Goal: Information Seeking & Learning: Learn about a topic

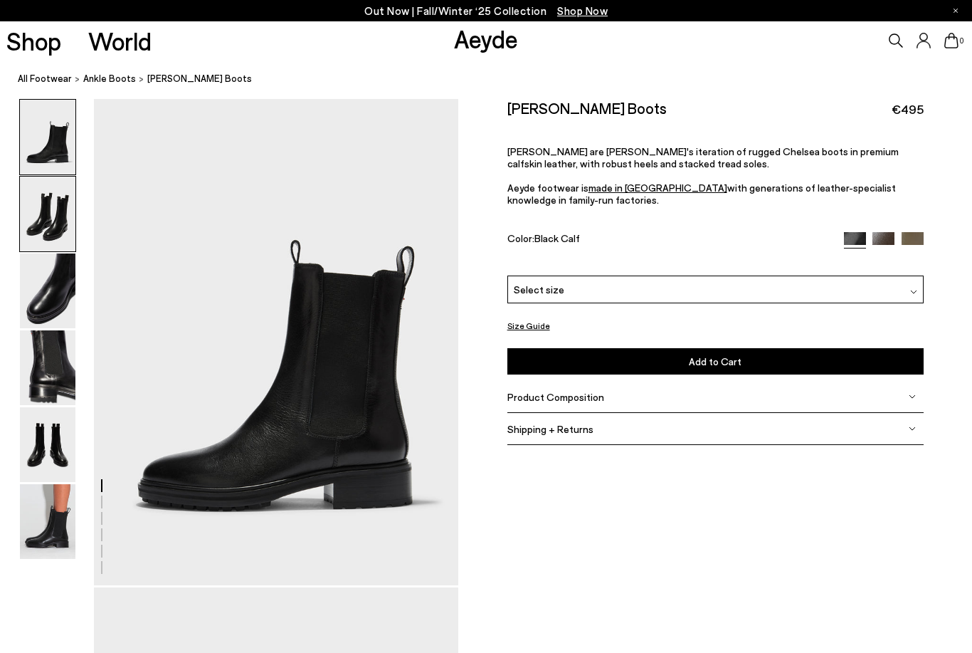
click at [24, 220] on img at bounding box center [48, 214] width 56 height 75
click at [40, 215] on img at bounding box center [48, 214] width 56 height 75
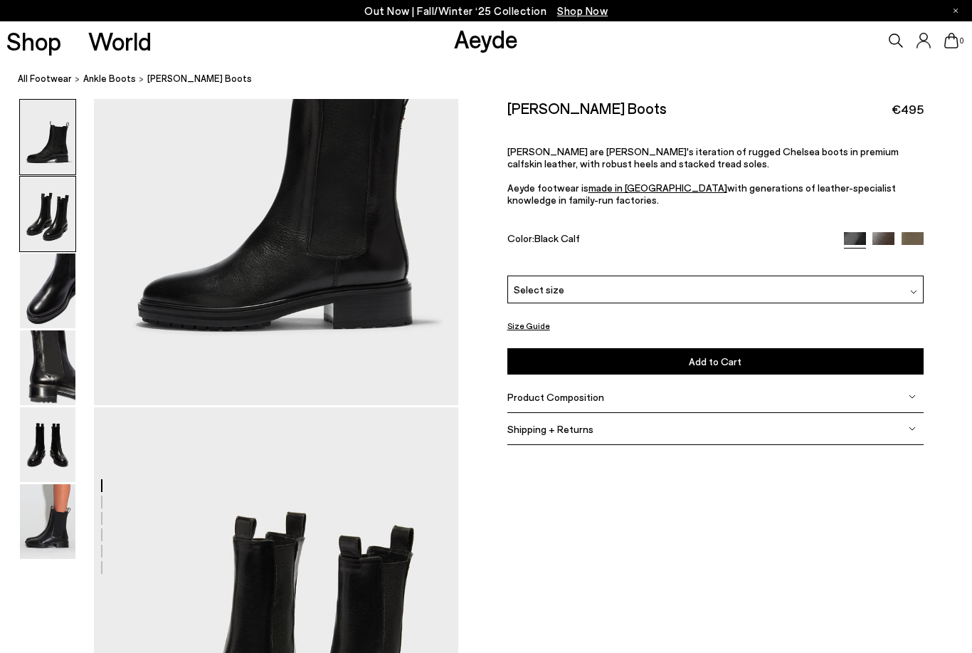
scroll to position [489, 0]
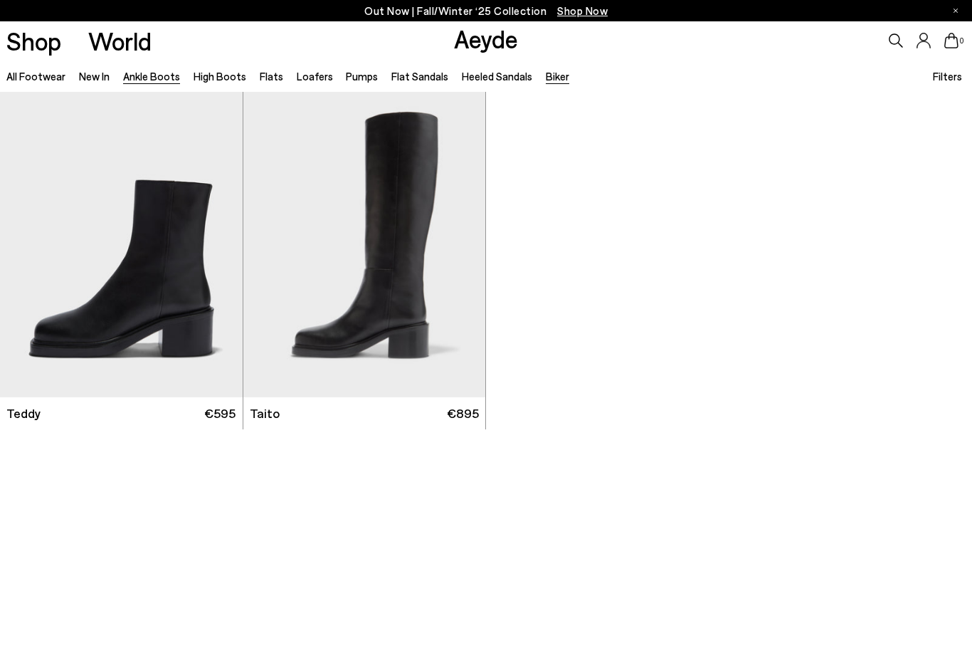
click at [158, 80] on link "Ankle Boots" at bounding box center [151, 76] width 57 height 13
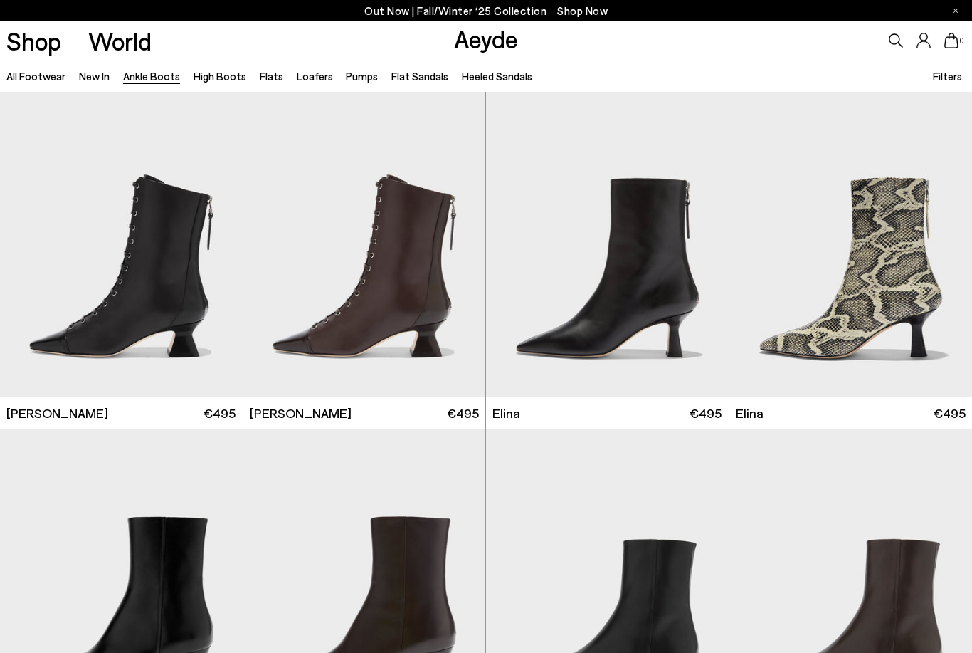
click at [480, 43] on link "Aeyde" at bounding box center [486, 38] width 64 height 30
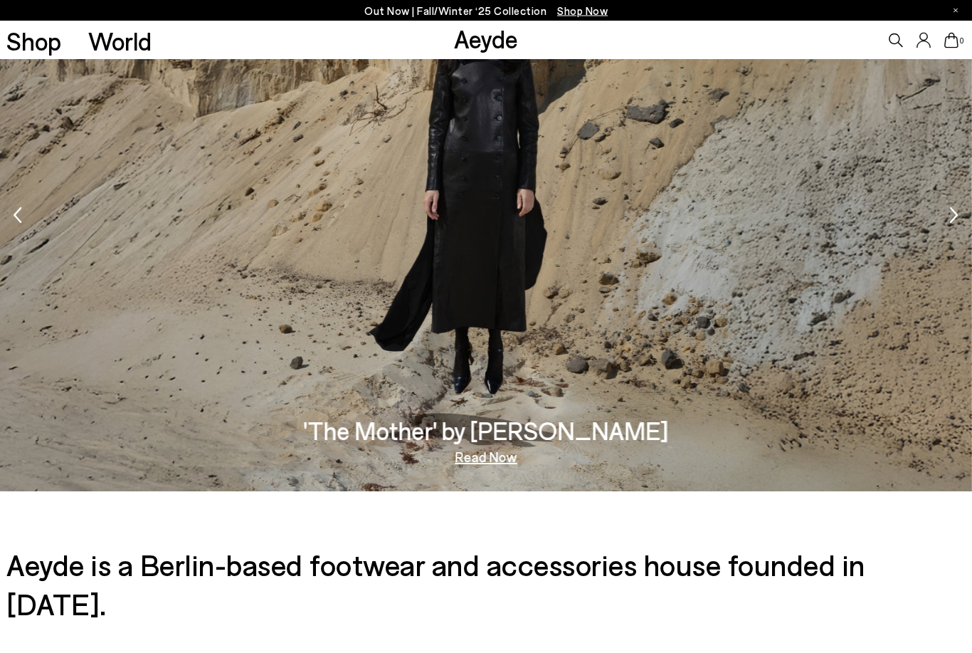
scroll to position [2490, 0]
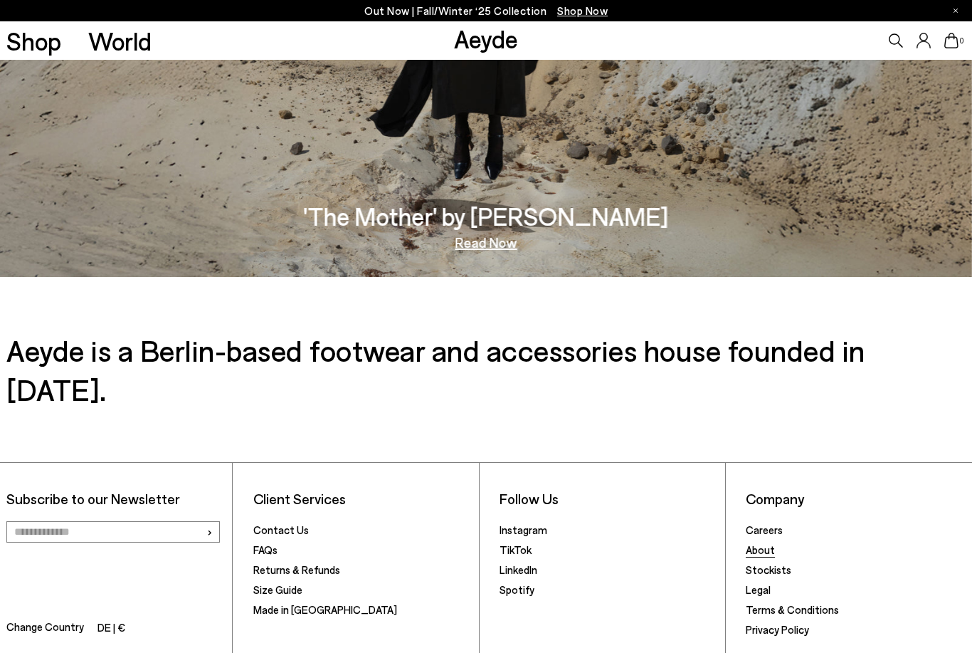
click at [766, 543] on link "About" at bounding box center [760, 549] width 29 height 13
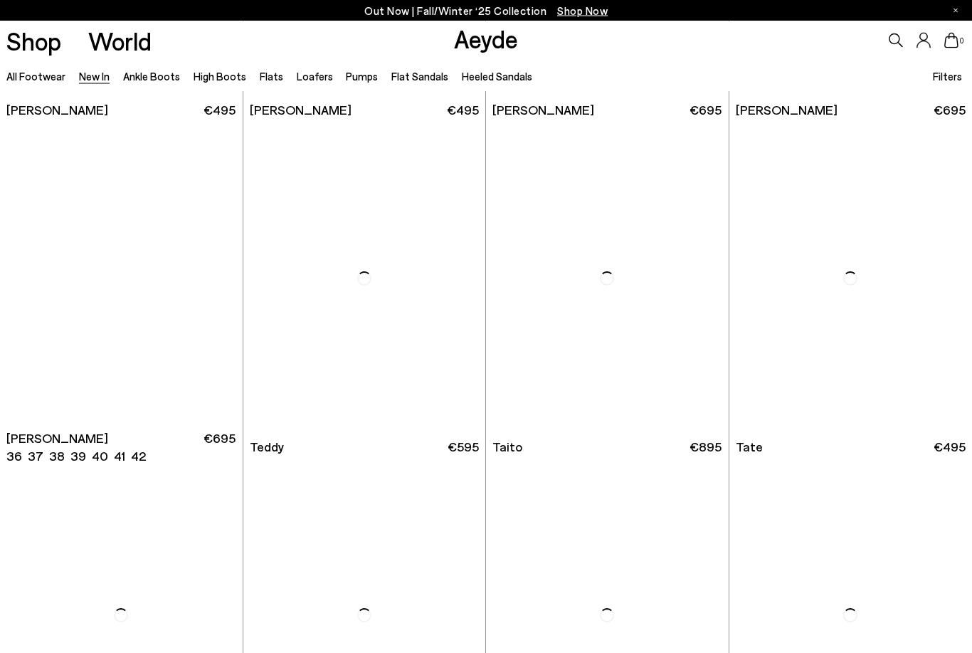
scroll to position [6029, 0]
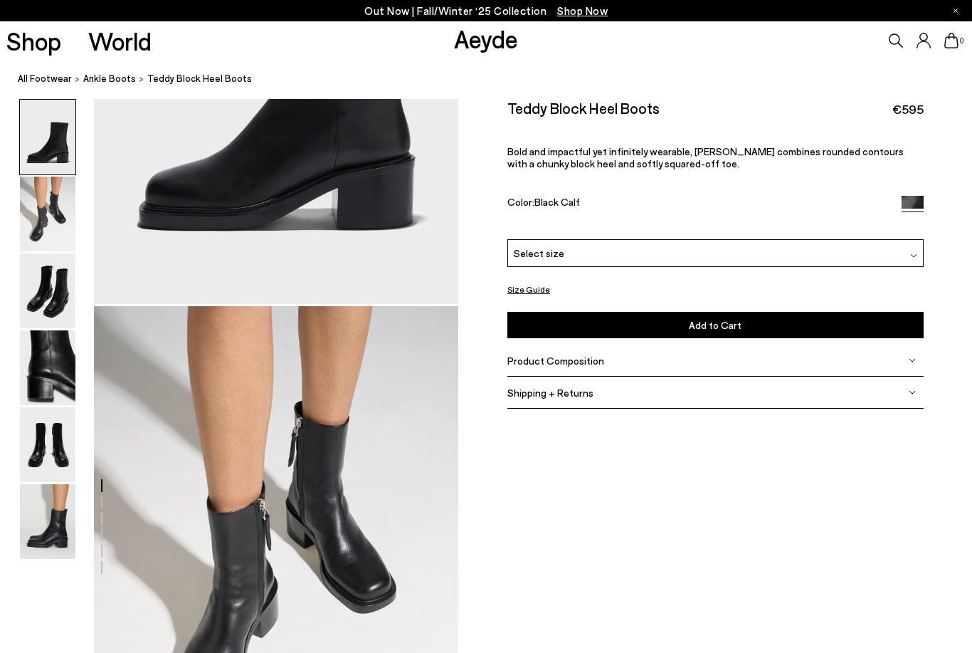
scroll to position [292, 0]
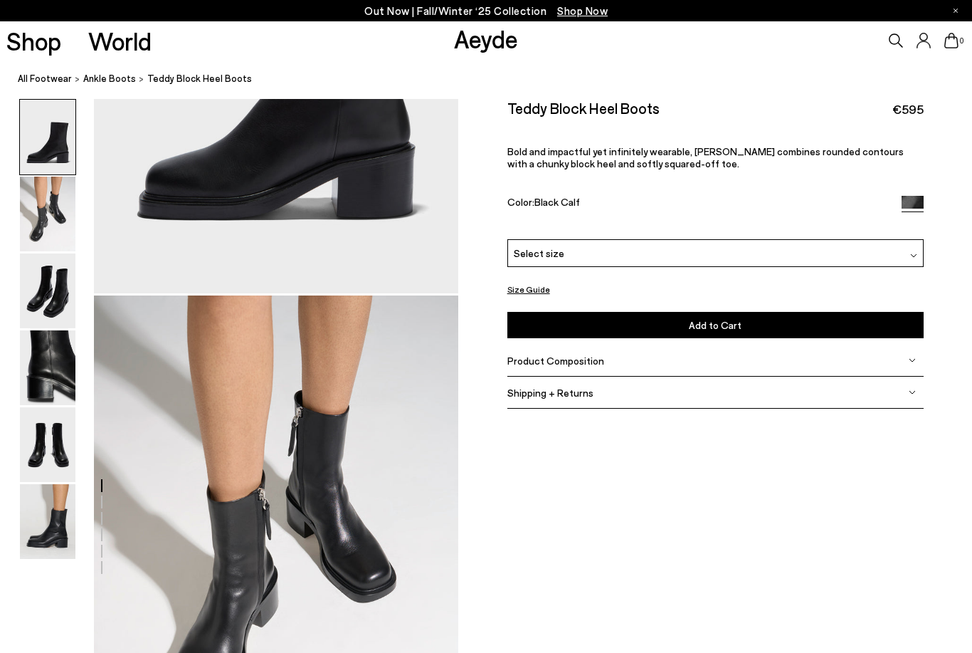
drag, startPoint x: 664, startPoint y: 109, endPoint x: 504, endPoint y: 115, distance: 160.3
click at [504, 115] on div "Size Guide Shoes Belt Our shoes come in European sizing. The easiest way to mea…" at bounding box center [715, 264] width 514 height 330
copy h2 "Teddy Block Heel Boots"
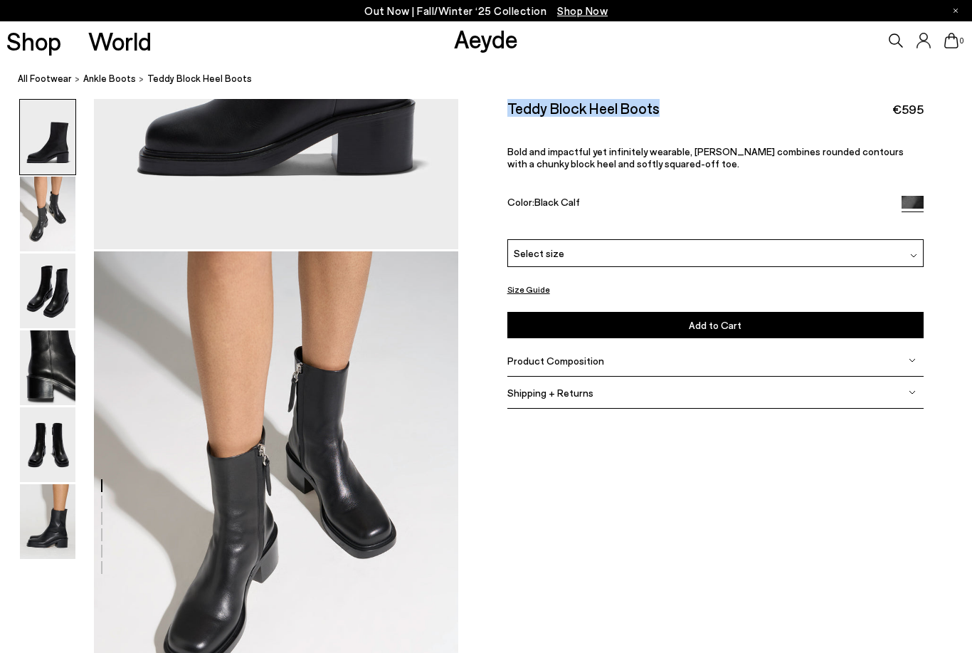
scroll to position [337, 0]
